Goal: Task Accomplishment & Management: Manage account settings

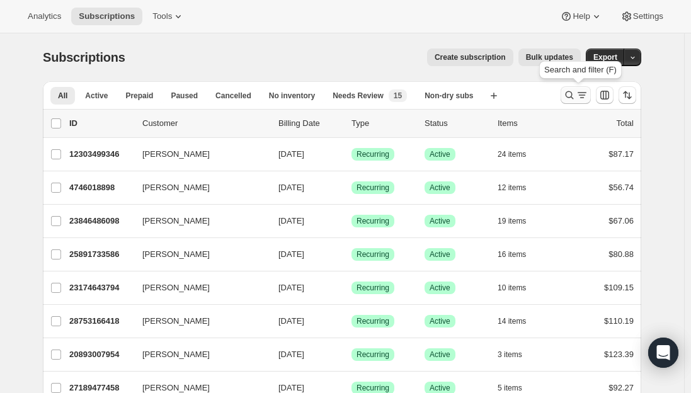
click at [580, 97] on icon "Search and filter results" at bounding box center [582, 95] width 13 height 13
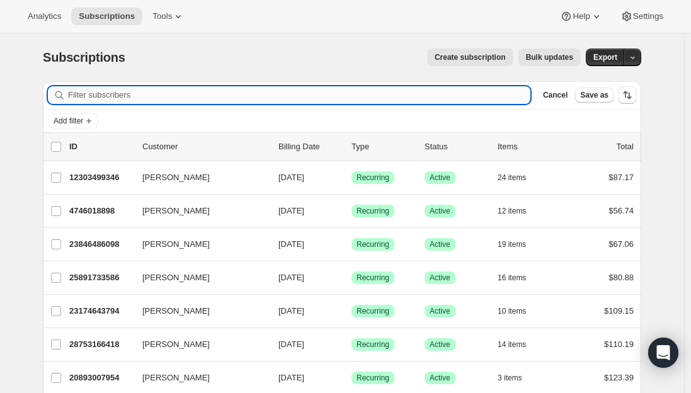
click at [229, 87] on input "Filter subscribers" at bounding box center [299, 95] width 462 height 18
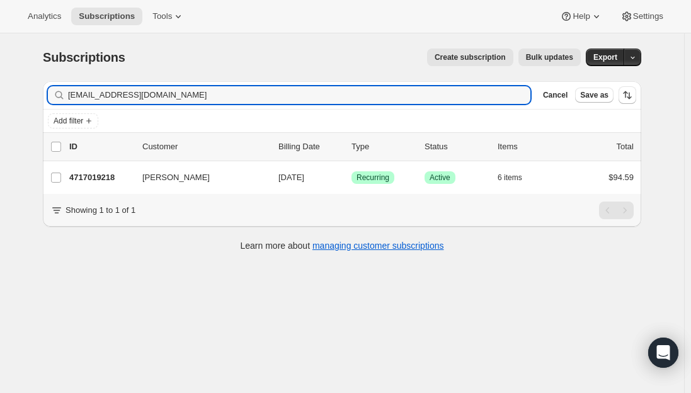
type input "[EMAIL_ADDRESS][DOMAIN_NAME]"
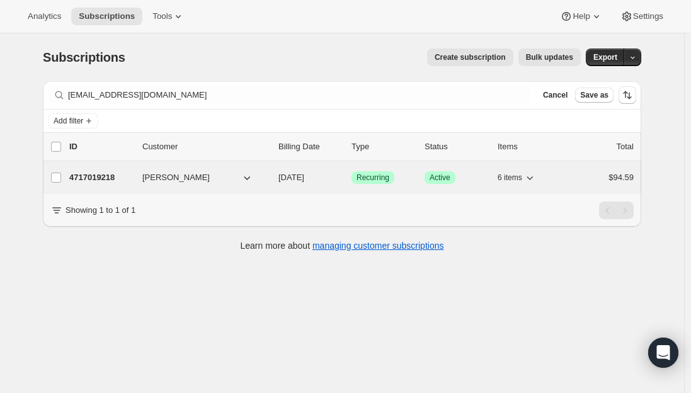
click at [88, 176] on p "4717019218" at bounding box center [100, 177] width 63 height 13
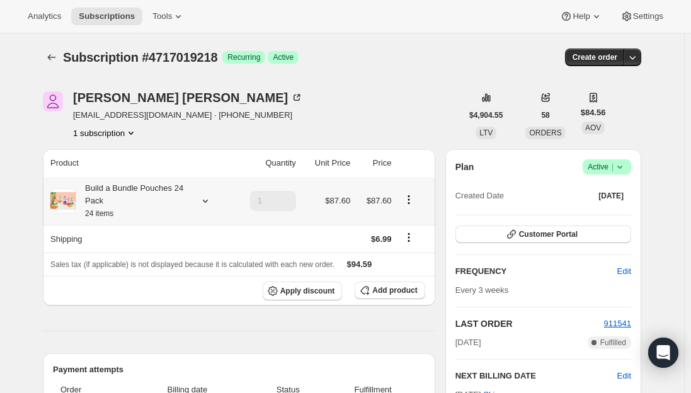
click at [133, 199] on div "Build a Bundle Pouches 24 Pack 24 items" at bounding box center [132, 201] width 113 height 38
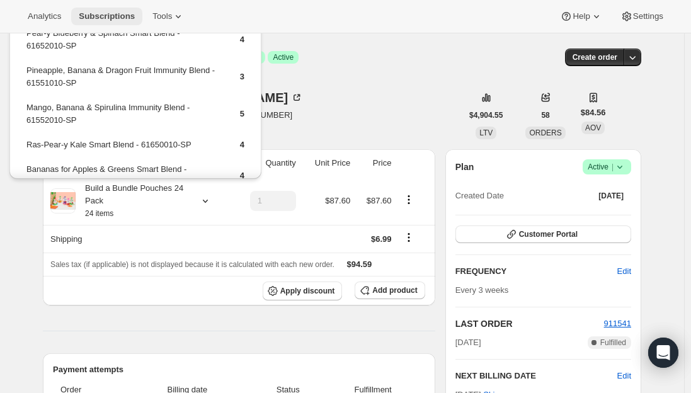
click at [104, 13] on span "Subscriptions" at bounding box center [107, 16] width 56 height 10
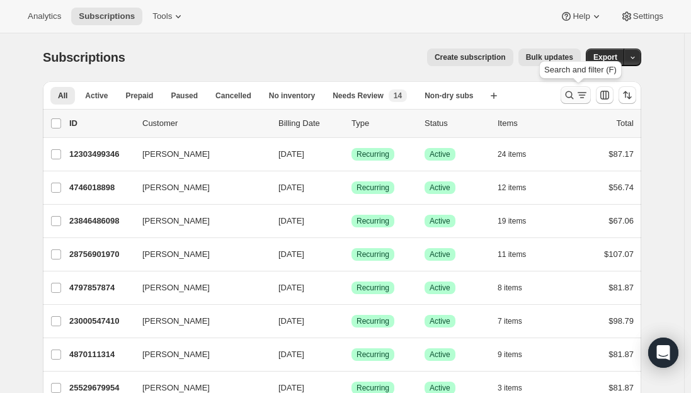
click at [576, 96] on icon "Search and filter results" at bounding box center [569, 95] width 13 height 13
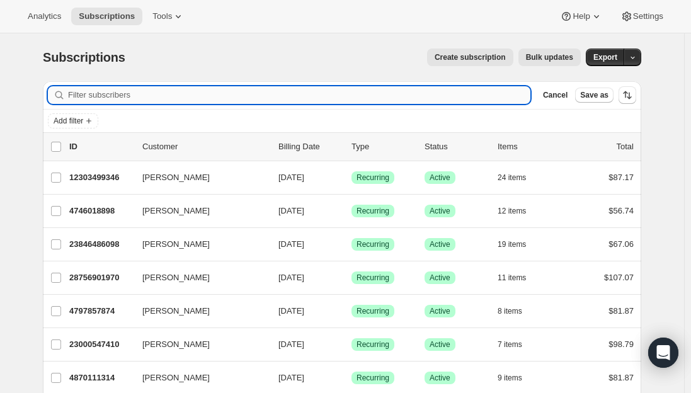
click at [112, 96] on input "Filter subscribers" at bounding box center [299, 95] width 462 height 18
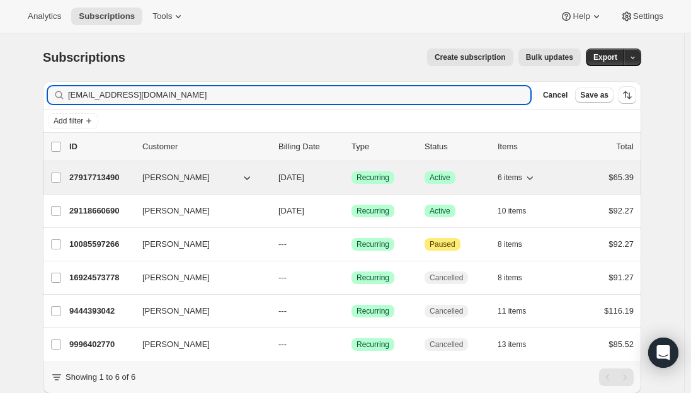
type input "[EMAIL_ADDRESS][DOMAIN_NAME]"
click at [104, 181] on p "27917713490" at bounding box center [100, 177] width 63 height 13
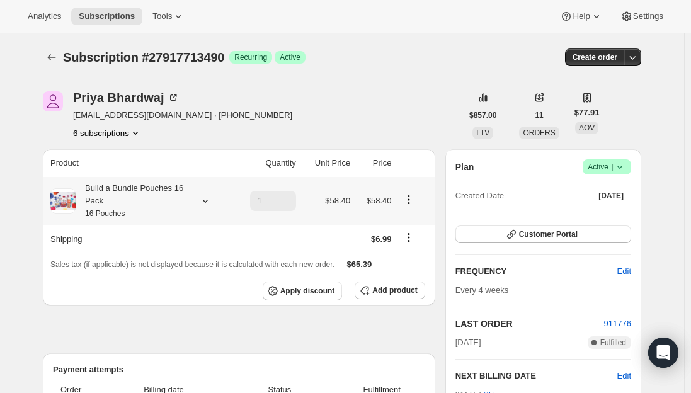
click at [120, 190] on div "Build a Bundle Pouches 16 Pack 16 Pouches" at bounding box center [132, 201] width 113 height 38
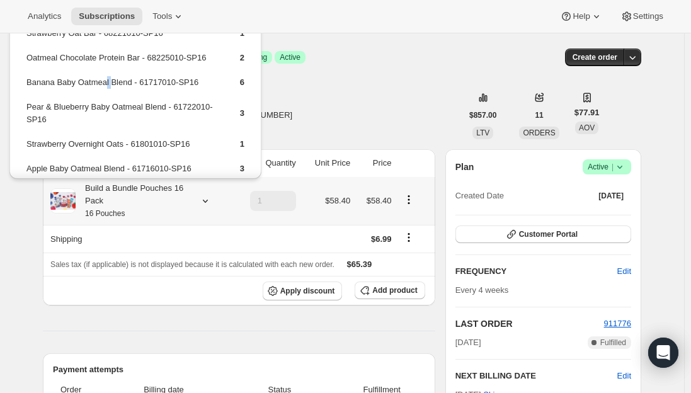
click at [102, 80] on td "Banana Baby Oatmeal Blend - 61717010-SP16" at bounding box center [122, 87] width 193 height 23
click at [120, 79] on td "Banana Baby Oatmeal Blend - 61717010-SP16" at bounding box center [122, 87] width 193 height 23
drag, startPoint x: 129, startPoint y: 84, endPoint x: 28, endPoint y: 84, distance: 101.4
click at [28, 84] on td "Banana Baby Oatmeal Blend - 61717010-SP16" at bounding box center [122, 87] width 193 height 23
copy td "Banana Baby Oatmeal Blend"
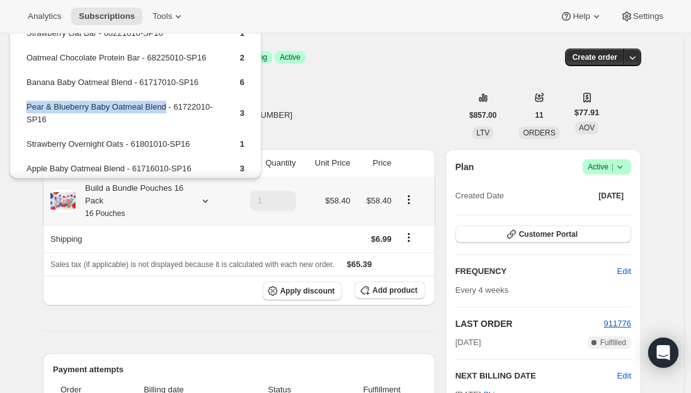
drag, startPoint x: 163, startPoint y: 107, endPoint x: 27, endPoint y: 106, distance: 135.4
click at [27, 106] on td "Pear & Blueberry Baby Oatmeal Blend - 61722010-SP16" at bounding box center [122, 118] width 193 height 36
drag, startPoint x: 68, startPoint y: 115, endPoint x: 14, endPoint y: 98, distance: 56.8
click at [14, 98] on div "Strawberry Oat Bar - 68221010-SP16 1 Oatmeal Chocolate Protein Bar - 68225010-S…" at bounding box center [135, 118] width 252 height 216
drag, startPoint x: 163, startPoint y: 105, endPoint x: 27, endPoint y: 107, distance: 136.1
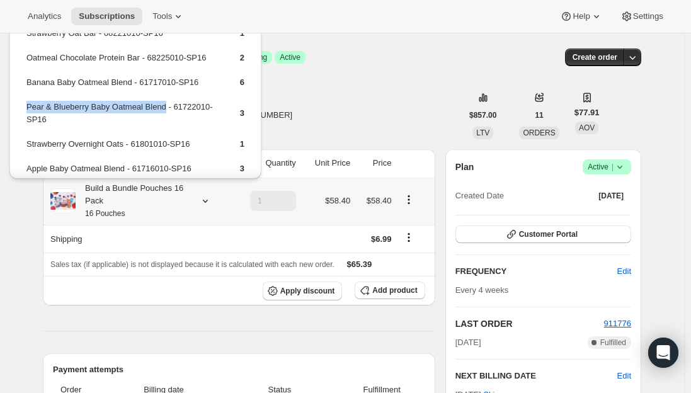
click at [27, 107] on td "Pear & Blueberry Baby Oatmeal Blend - 61722010-SP16" at bounding box center [122, 118] width 193 height 36
copy td "Pear & Blueberry Baby Oatmeal Blend"
drag, startPoint x: 31, startPoint y: 244, endPoint x: 38, endPoint y: 240, distance: 7.3
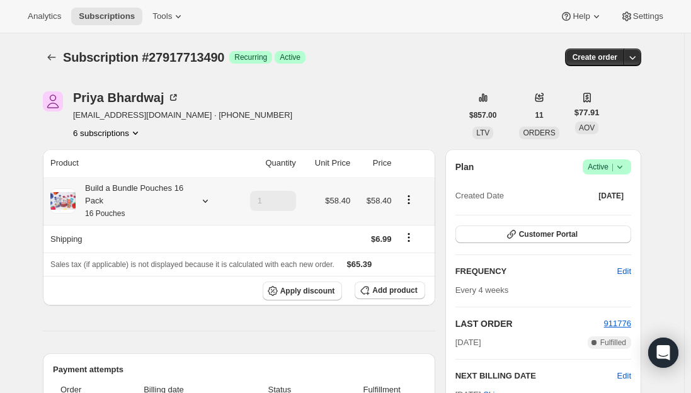
click at [121, 210] on small "16 Pouches" at bounding box center [105, 213] width 40 height 9
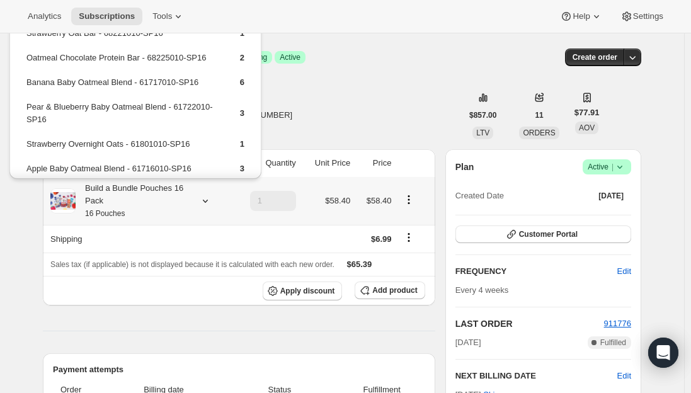
click at [112, 210] on small "16 Pouches" at bounding box center [105, 213] width 40 height 9
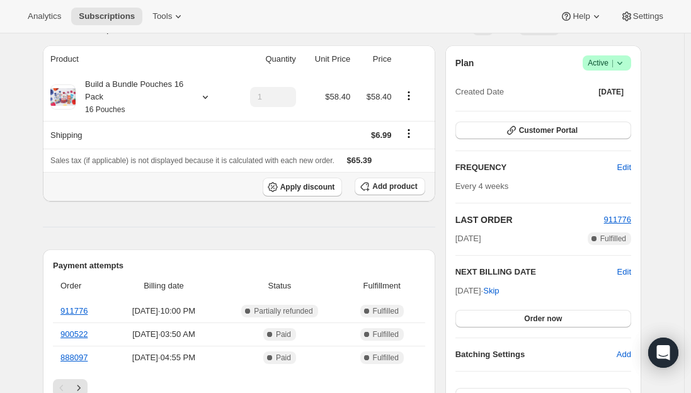
scroll to position [126, 0]
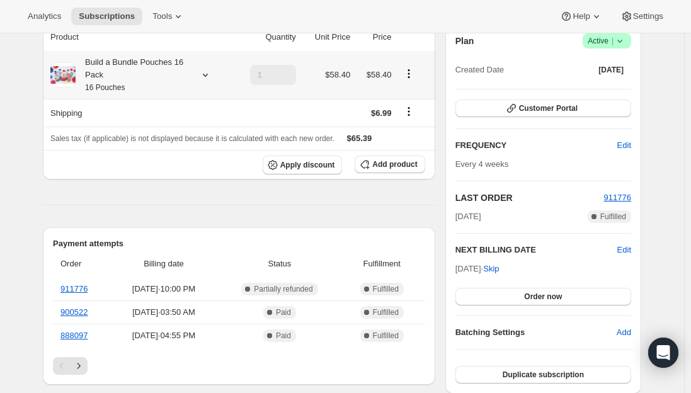
click at [139, 76] on div "Build a Bundle Pouches 16 Pack 16 Pouches" at bounding box center [132, 75] width 113 height 38
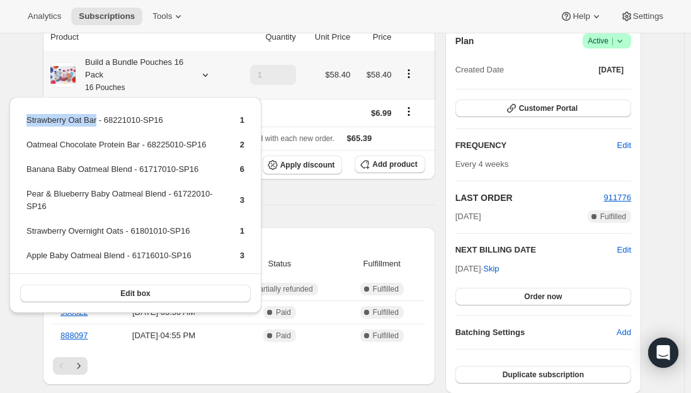
drag, startPoint x: 94, startPoint y: 119, endPoint x: 20, endPoint y: 122, distance: 74.4
click at [20, 122] on div "Strawberry Oat Bar - 68221010-SP16 1 Oatmeal Chocolate Protein Bar - 68225010-S…" at bounding box center [135, 205] width 252 height 216
copy tbody "Strawberry Oat Bar"
drag, startPoint x: 119, startPoint y: 256, endPoint x: 25, endPoint y: 255, distance: 94.5
click at [25, 255] on table "Strawberry Oat Bar - 68221010-SP16 1 Oatmeal Chocolate Protein Bar - 68225010-S…" at bounding box center [136, 192] width 222 height 161
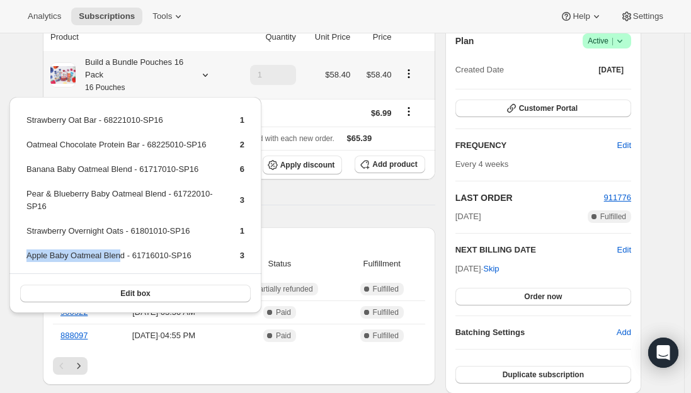
click at [100, 254] on td "Apple Baby Oatmeal Blend - 61716010-SP16" at bounding box center [122, 260] width 193 height 23
drag, startPoint x: 125, startPoint y: 258, endPoint x: 28, endPoint y: 261, distance: 97.7
click at [28, 261] on td "Apple Baby Oatmeal Blend - 61716010-SP16" at bounding box center [122, 260] width 193 height 23
copy td "Apple Baby Oatmeal Blend"
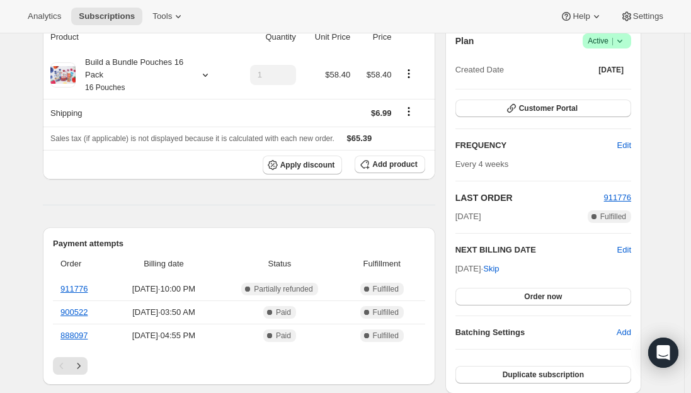
drag, startPoint x: 251, startPoint y: 205, endPoint x: 271, endPoint y: 192, distance: 24.1
click at [389, 165] on span "Add product" at bounding box center [394, 164] width 45 height 10
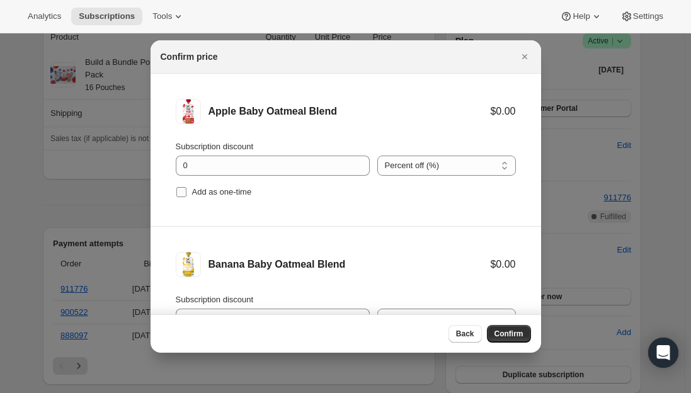
click at [179, 193] on input "Add as one-time" at bounding box center [181, 192] width 10 height 10
checkbox input "true"
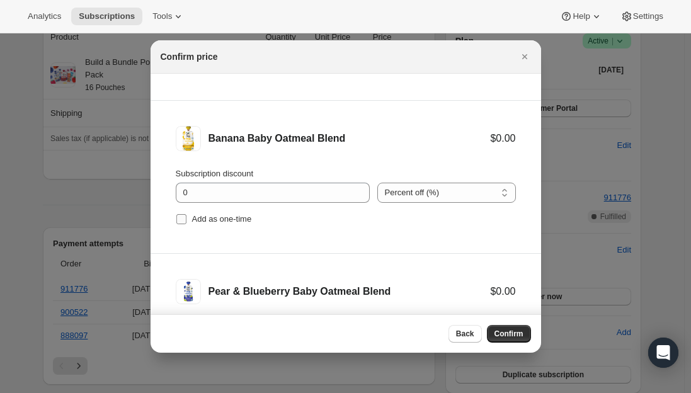
click at [176, 218] on input "Add as one-time" at bounding box center [181, 219] width 10 height 10
checkbox input "true"
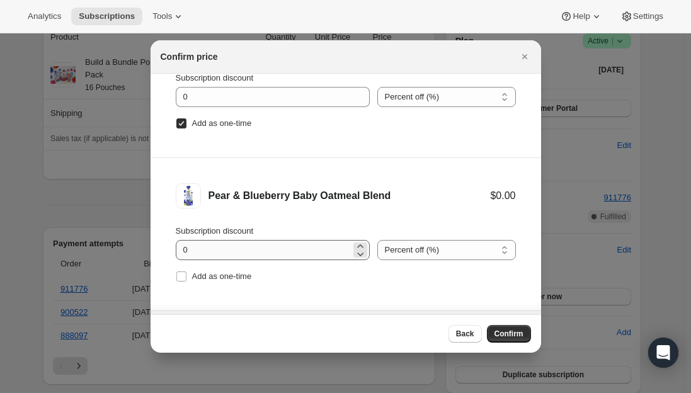
scroll to position [252, 0]
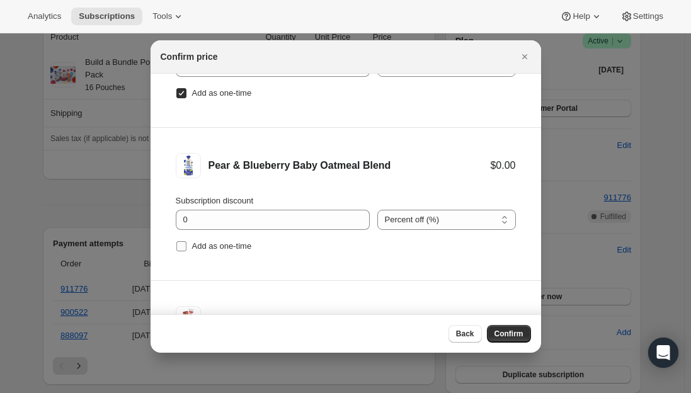
click at [180, 244] on input "Add as one-time" at bounding box center [181, 246] width 10 height 10
checkbox input "true"
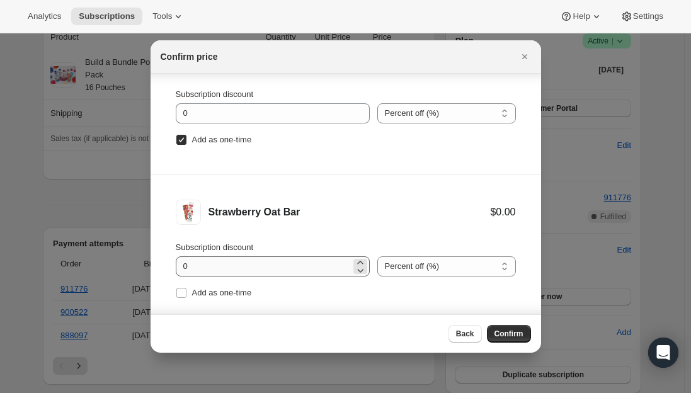
scroll to position [21, 0]
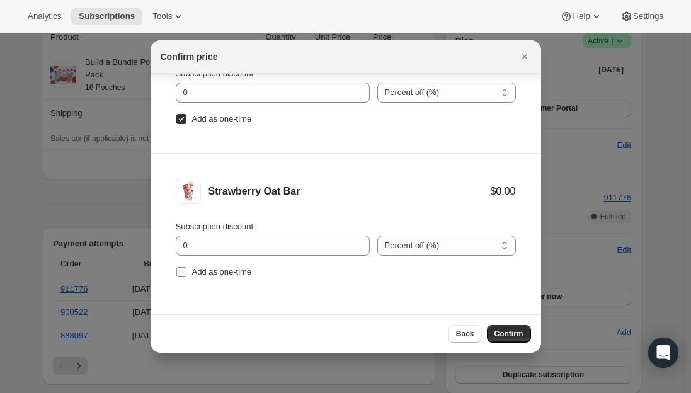
click at [186, 270] on span ":r2oe:" at bounding box center [181, 271] width 11 height 11
click at [186, 270] on input "Add as one-time" at bounding box center [181, 272] width 10 height 10
checkbox input "true"
click at [513, 340] on button "Confirm" at bounding box center [509, 334] width 44 height 18
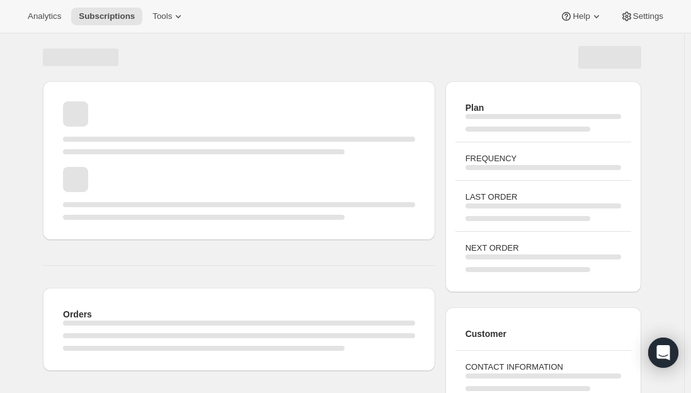
scroll to position [126, 0]
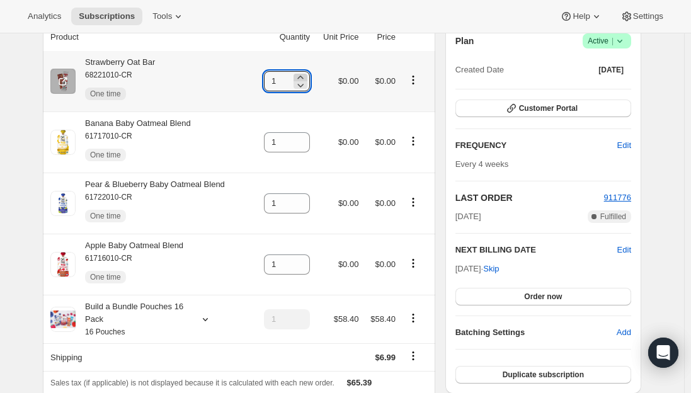
click at [306, 75] on icon at bounding box center [300, 77] width 13 height 13
type input "2"
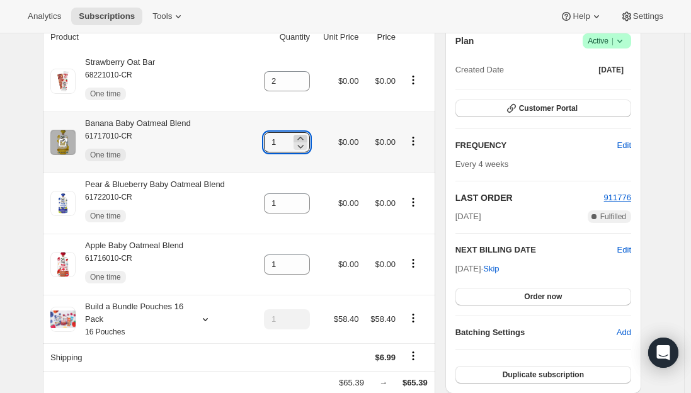
click at [305, 135] on icon at bounding box center [300, 138] width 13 height 13
type input "3"
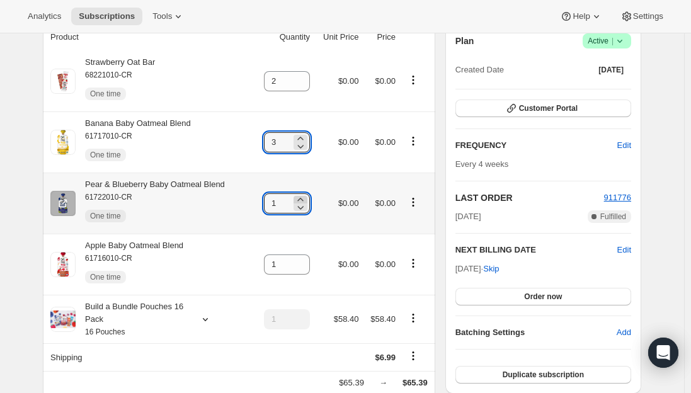
click at [305, 195] on icon at bounding box center [300, 199] width 13 height 13
type input "2"
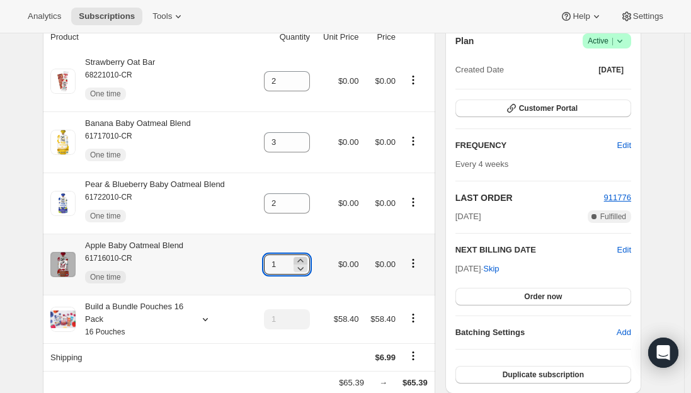
click at [306, 260] on icon at bounding box center [300, 261] width 13 height 13
type input "2"
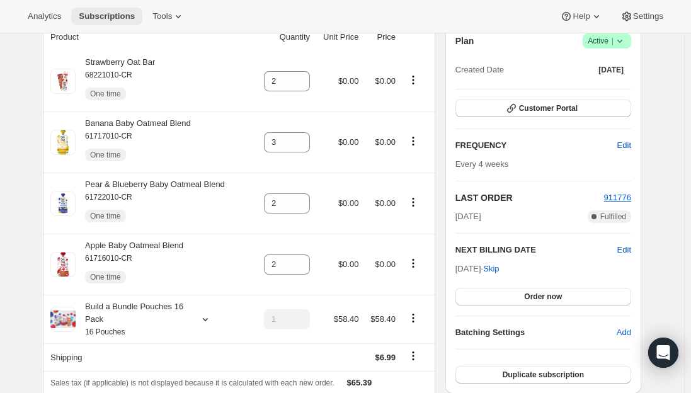
click at [109, 14] on span "Subscriptions" at bounding box center [107, 16] width 56 height 10
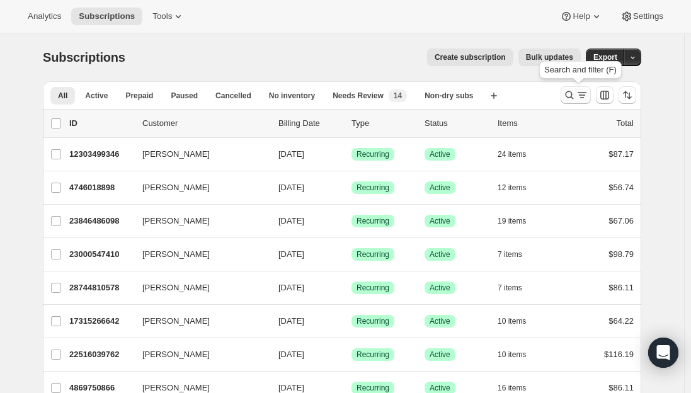
click at [572, 100] on icon "Search and filter results" at bounding box center [569, 95] width 13 height 13
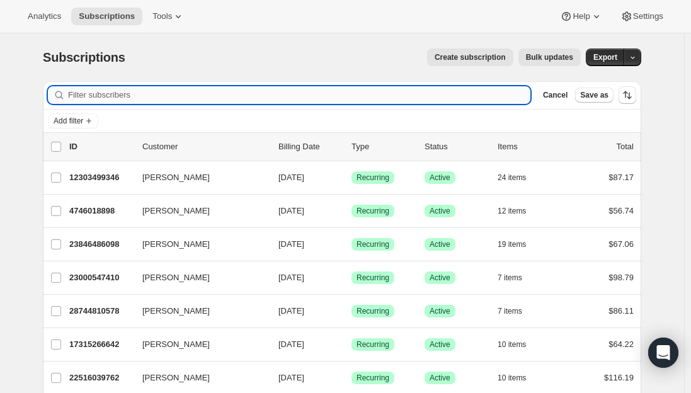
click at [122, 92] on input "Filter subscribers" at bounding box center [299, 95] width 462 height 18
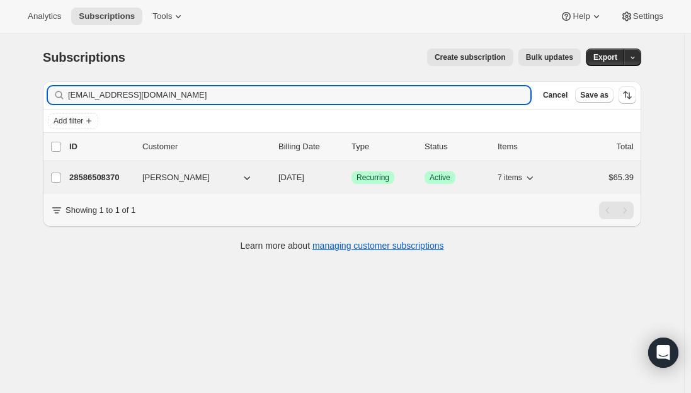
type input "[EMAIL_ADDRESS][DOMAIN_NAME]"
click at [84, 178] on p "28586508370" at bounding box center [100, 177] width 63 height 13
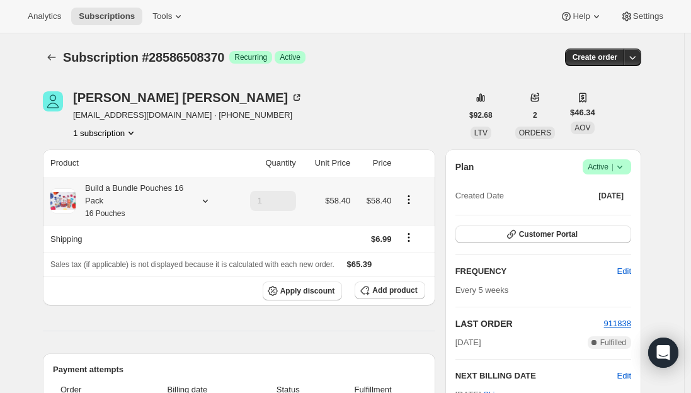
click at [157, 198] on div "Build a Bundle Pouches 16 Pack 16 Pouches" at bounding box center [132, 201] width 113 height 38
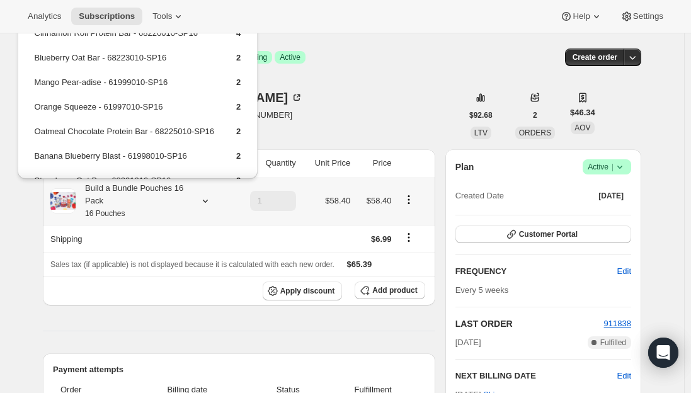
click at [149, 210] on div "Build a Bundle Pouches 16 Pack 16 Pouches" at bounding box center [132, 201] width 113 height 38
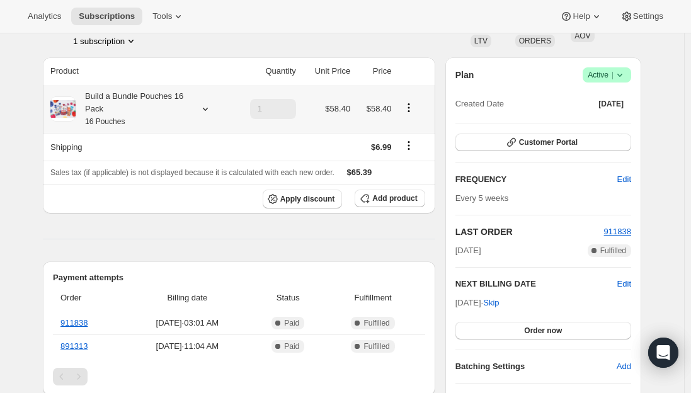
scroll to position [126, 0]
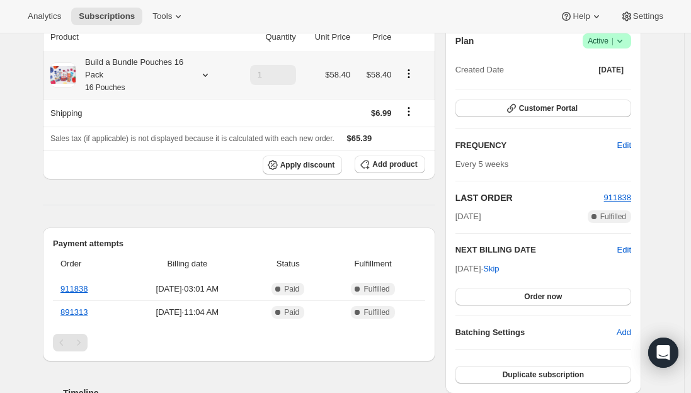
click at [144, 88] on div "Build a Bundle Pouches 16 Pack 16 Pouches" at bounding box center [132, 75] width 113 height 38
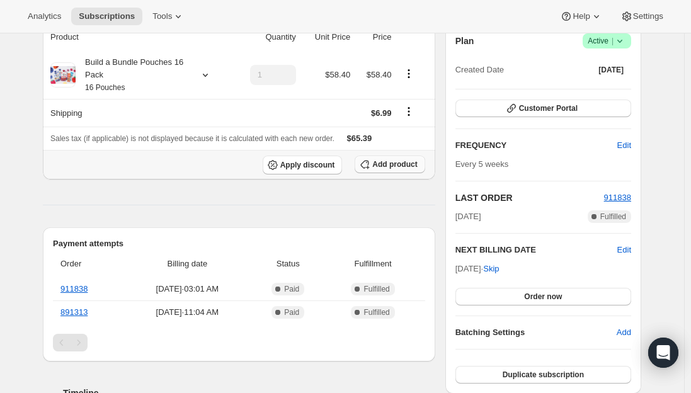
click at [399, 164] on span "Add product" at bounding box center [394, 164] width 45 height 10
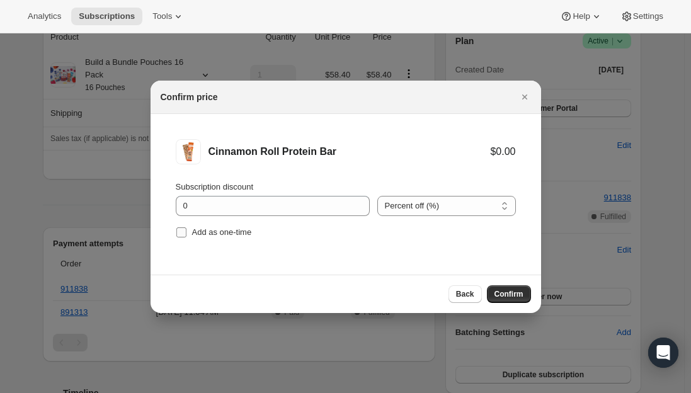
click at [185, 234] on input "Add as one-time" at bounding box center [181, 232] width 10 height 10
checkbox input "true"
click at [507, 297] on span "Confirm" at bounding box center [509, 294] width 29 height 10
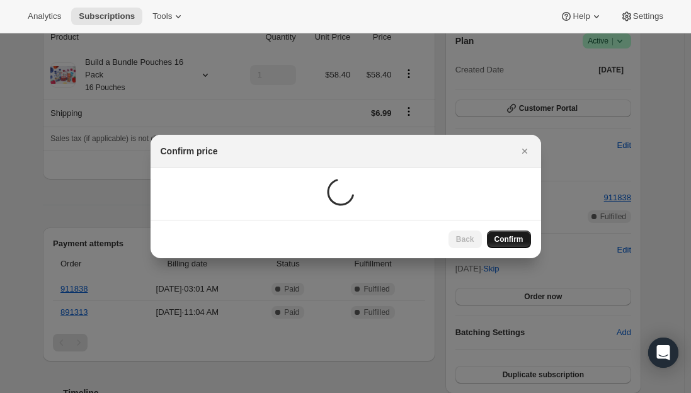
scroll to position [126, 0]
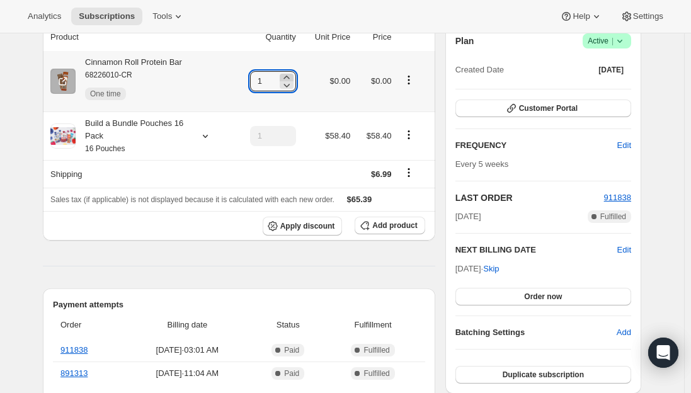
click at [289, 76] on icon at bounding box center [286, 77] width 13 height 13
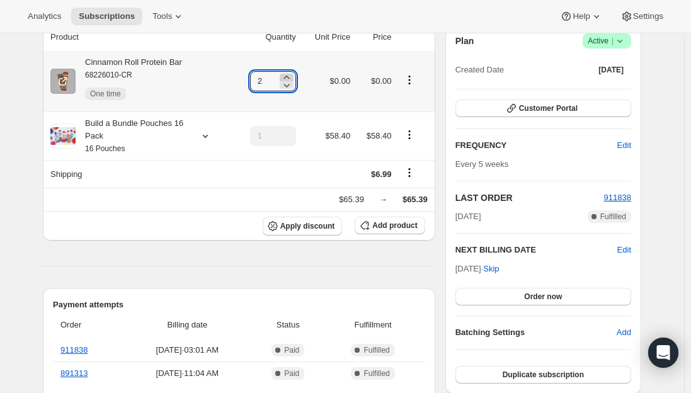
click at [289, 76] on icon at bounding box center [286, 77] width 13 height 13
type input "4"
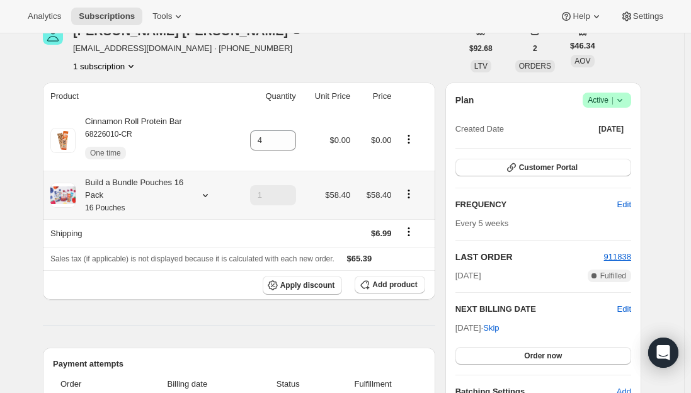
scroll to position [0, 0]
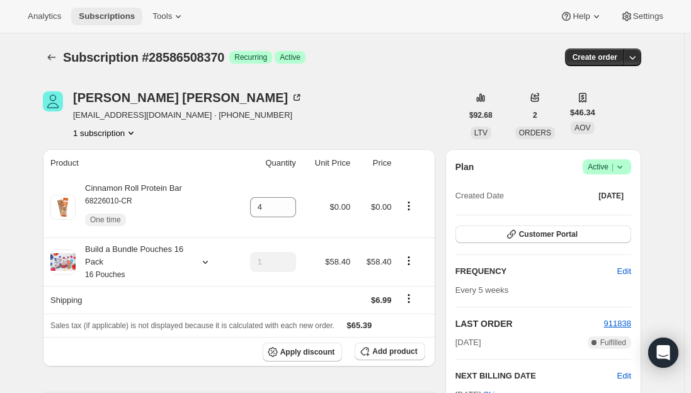
click at [103, 16] on span "Subscriptions" at bounding box center [107, 16] width 56 height 10
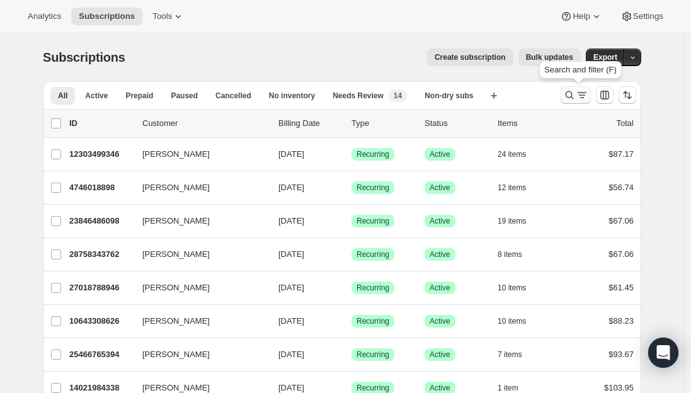
drag, startPoint x: 575, startPoint y: 94, endPoint x: 408, endPoint y: 80, distance: 167.5
click at [575, 93] on icon "Search and filter results" at bounding box center [569, 95] width 13 height 13
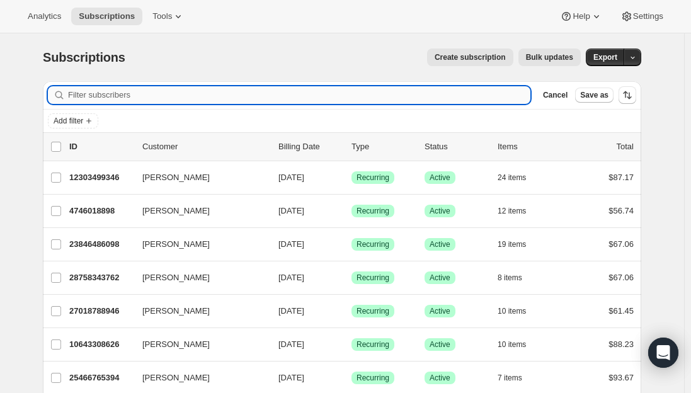
click at [244, 93] on input "Filter subscribers" at bounding box center [299, 95] width 462 height 18
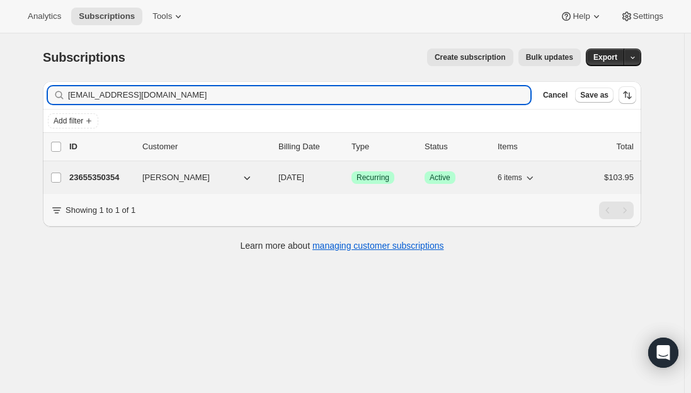
type input "[EMAIL_ADDRESS][DOMAIN_NAME]"
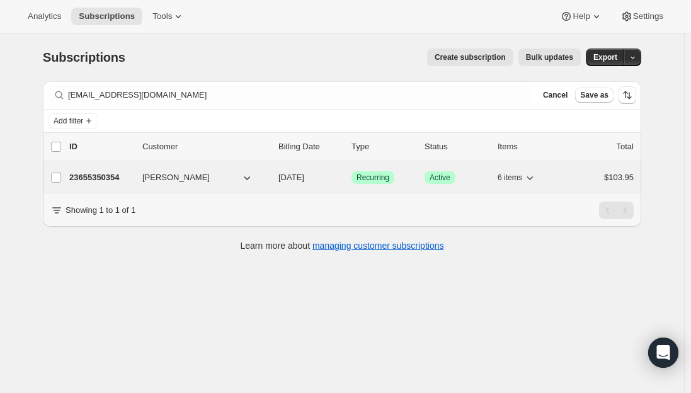
click at [108, 172] on p "23655350354" at bounding box center [100, 177] width 63 height 13
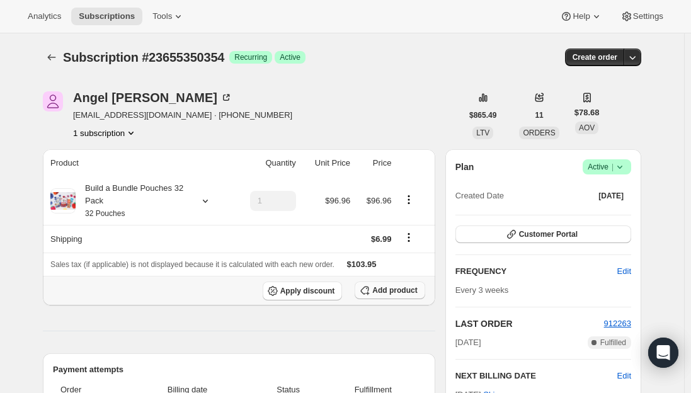
click at [397, 292] on span "Add product" at bounding box center [394, 290] width 45 height 10
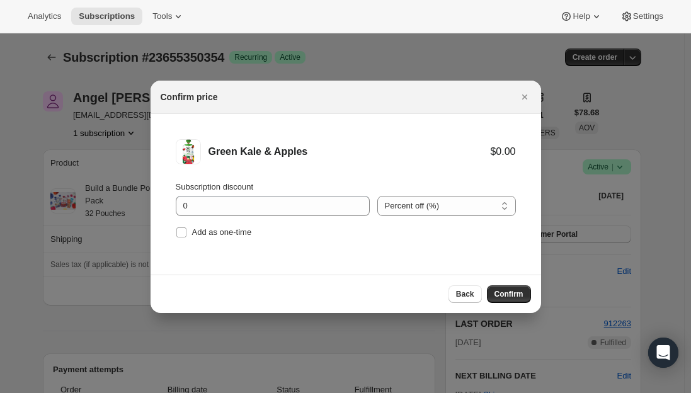
click at [174, 231] on li "Green Kale & Apples $0.00 Subscription discount 0 Percent off (%) Amount off ($…" at bounding box center [346, 190] width 391 height 152
click at [181, 232] on input "Add as one-time" at bounding box center [181, 232] width 10 height 10
checkbox input "true"
drag, startPoint x: 505, startPoint y: 289, endPoint x: 556, endPoint y: 287, distance: 50.5
click at [506, 289] on span "Confirm" at bounding box center [509, 294] width 29 height 10
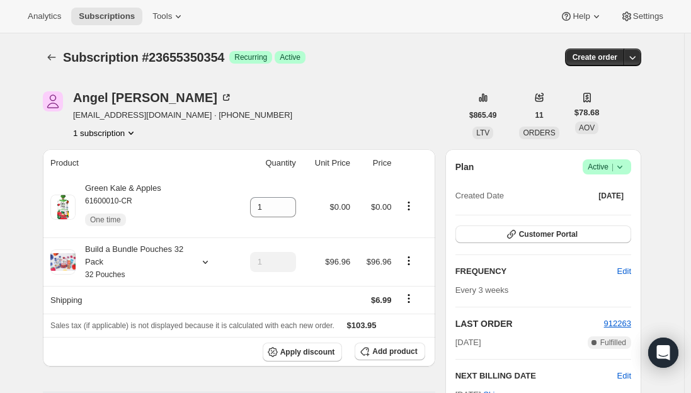
drag, startPoint x: 134, startPoint y: 386, endPoint x: 159, endPoint y: 352, distance: 42.0
click at [293, 202] on icon at bounding box center [286, 203] width 13 height 13
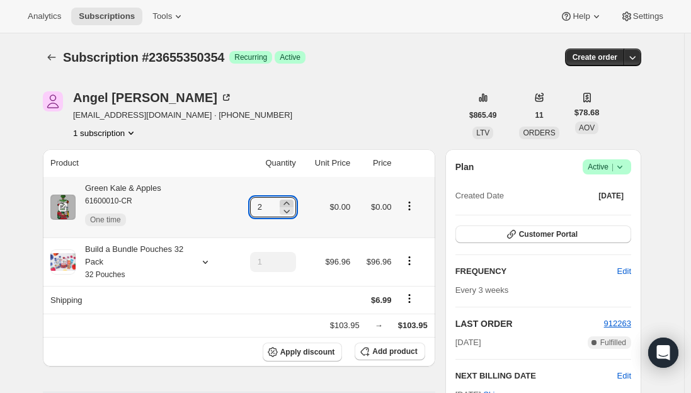
click at [293, 202] on icon at bounding box center [286, 203] width 13 height 13
type input "3"
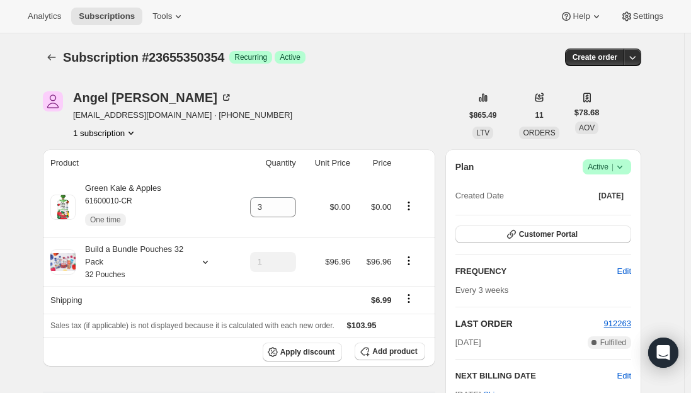
drag, startPoint x: 87, startPoint y: 21, endPoint x: 100, endPoint y: 1, distance: 23.6
click at [92, 17] on span "Subscriptions" at bounding box center [107, 16] width 56 height 10
